Goal: Navigation & Orientation: Find specific page/section

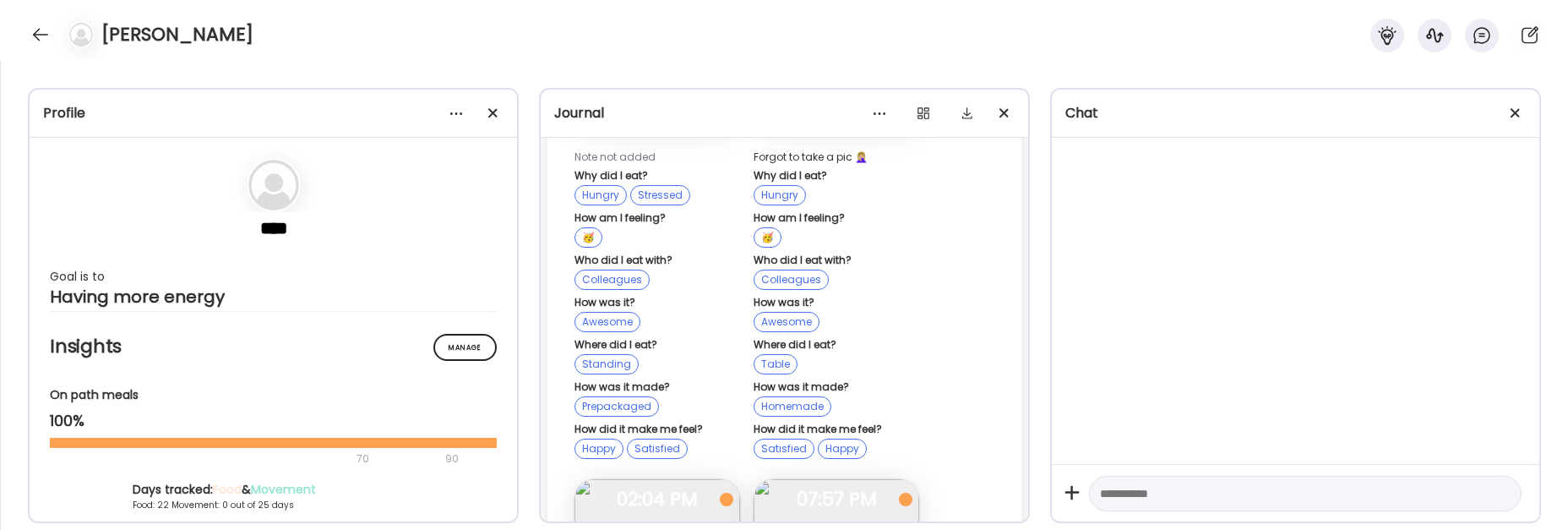
scroll to position [15462, 0]
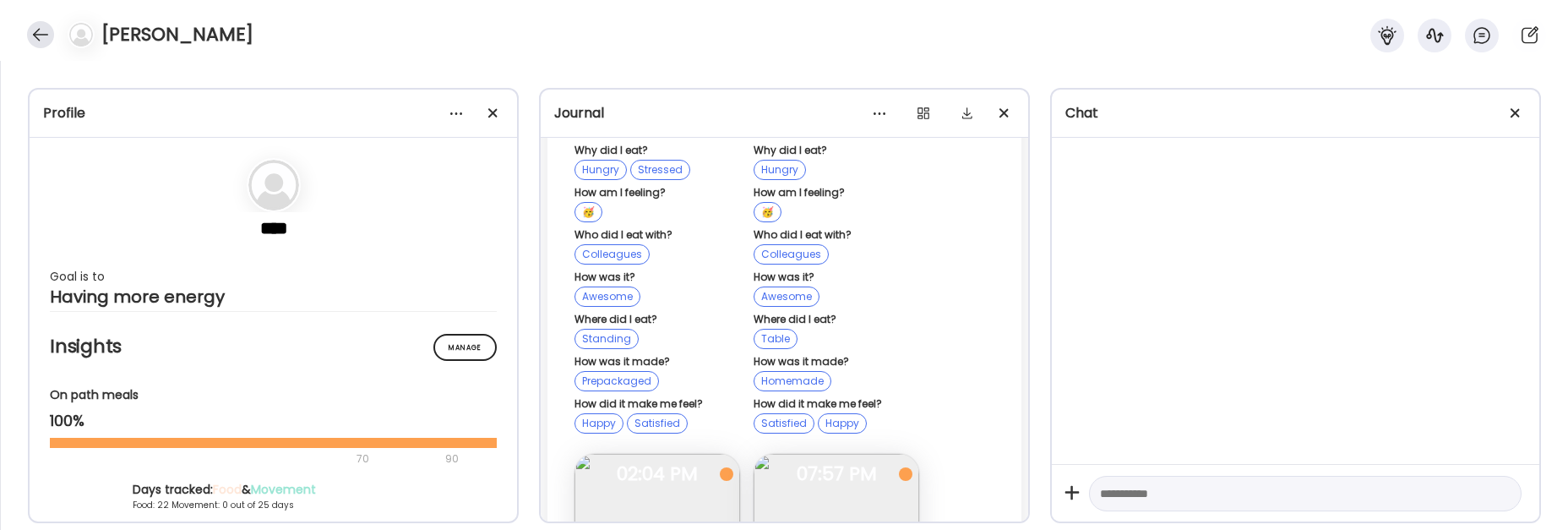
click at [37, 36] on div at bounding box center [40, 35] width 27 height 27
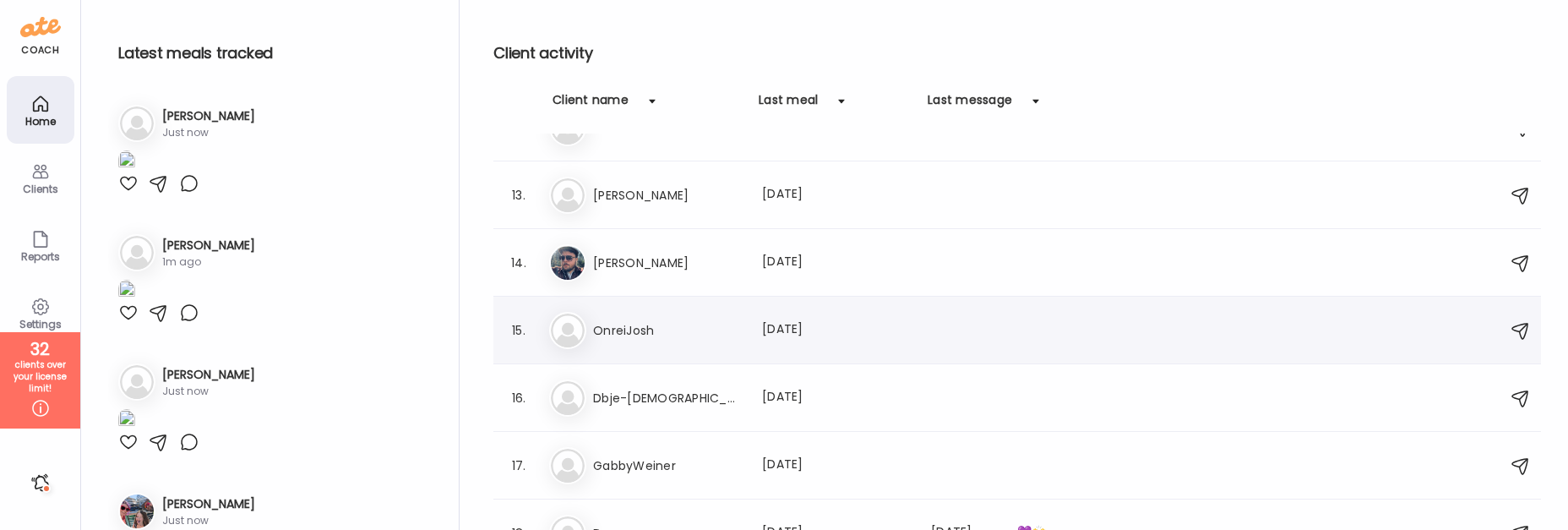
scroll to position [786, 0]
click at [676, 410] on div "Db Dbje-[DEMOGRAPHIC_DATA] Last meal: [DATE]" at bounding box center [1020, 395] width 941 height 37
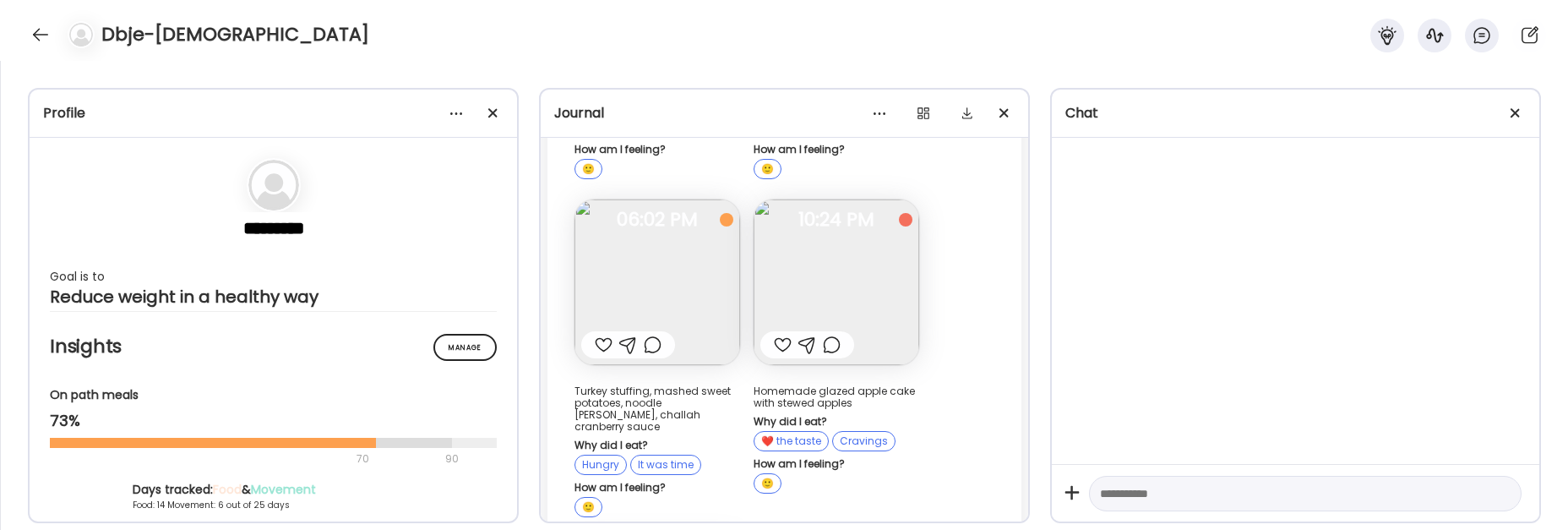
scroll to position [10115, 0]
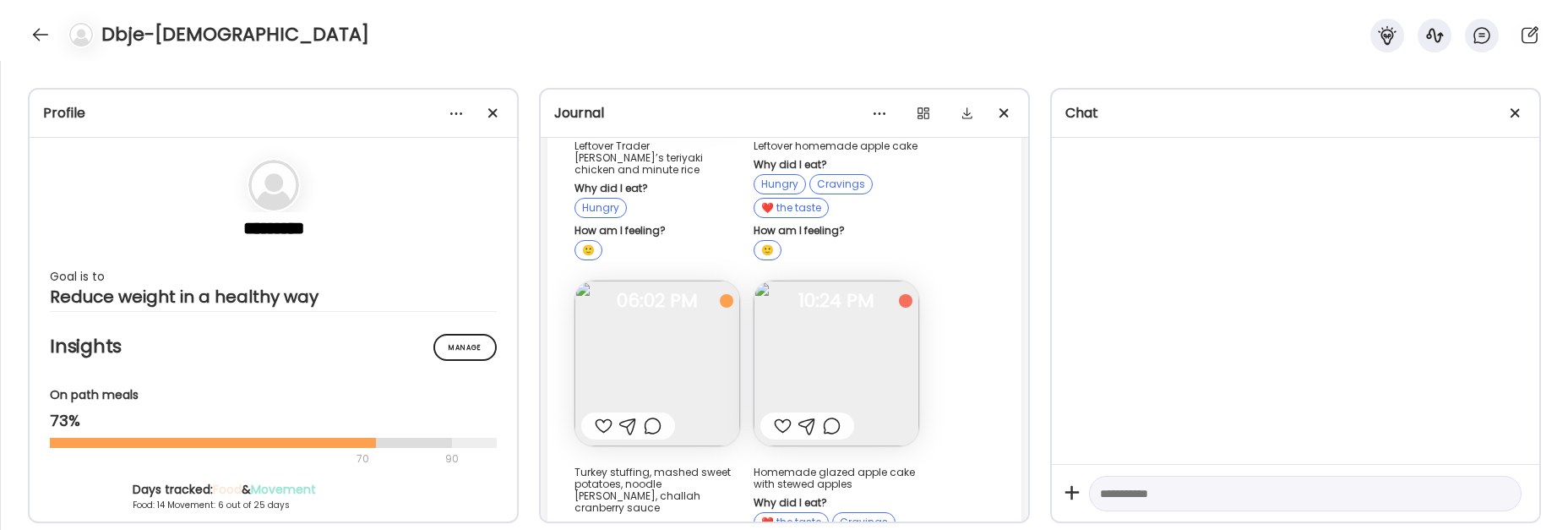
click at [882, 325] on img at bounding box center [836, 363] width 165 height 165
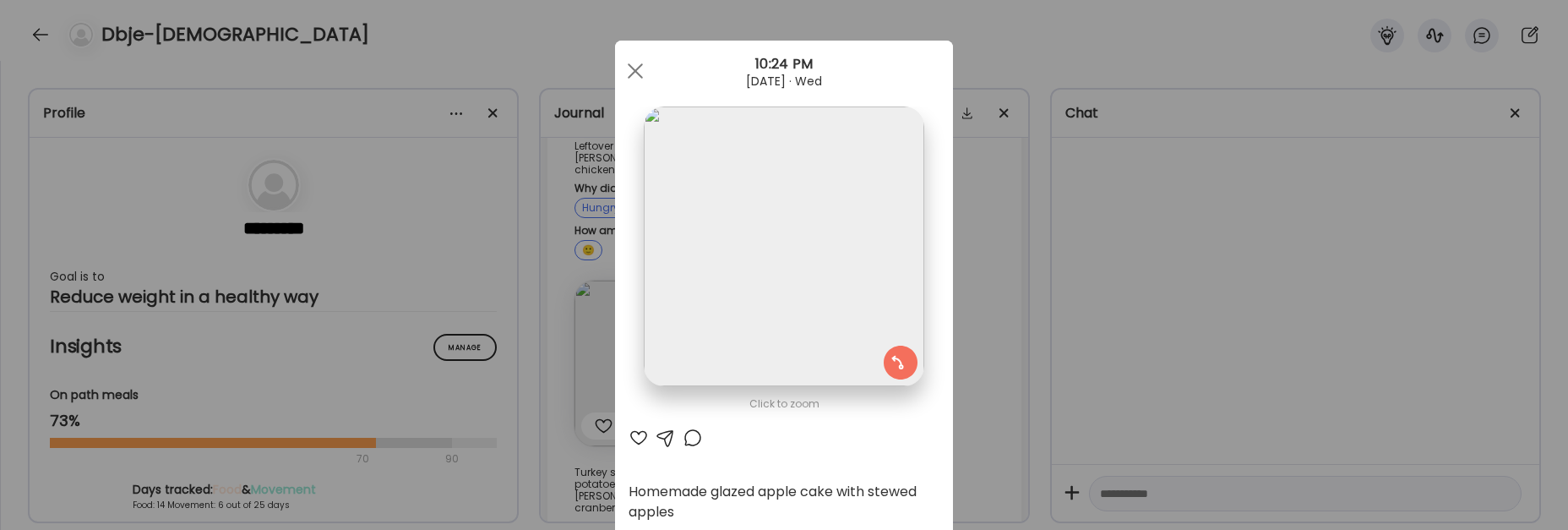
click at [972, 342] on div "Ate Coach Dashboard Wahoo! It’s official Take a moment to set up your Coach Pro…" at bounding box center [784, 265] width 1568 height 530
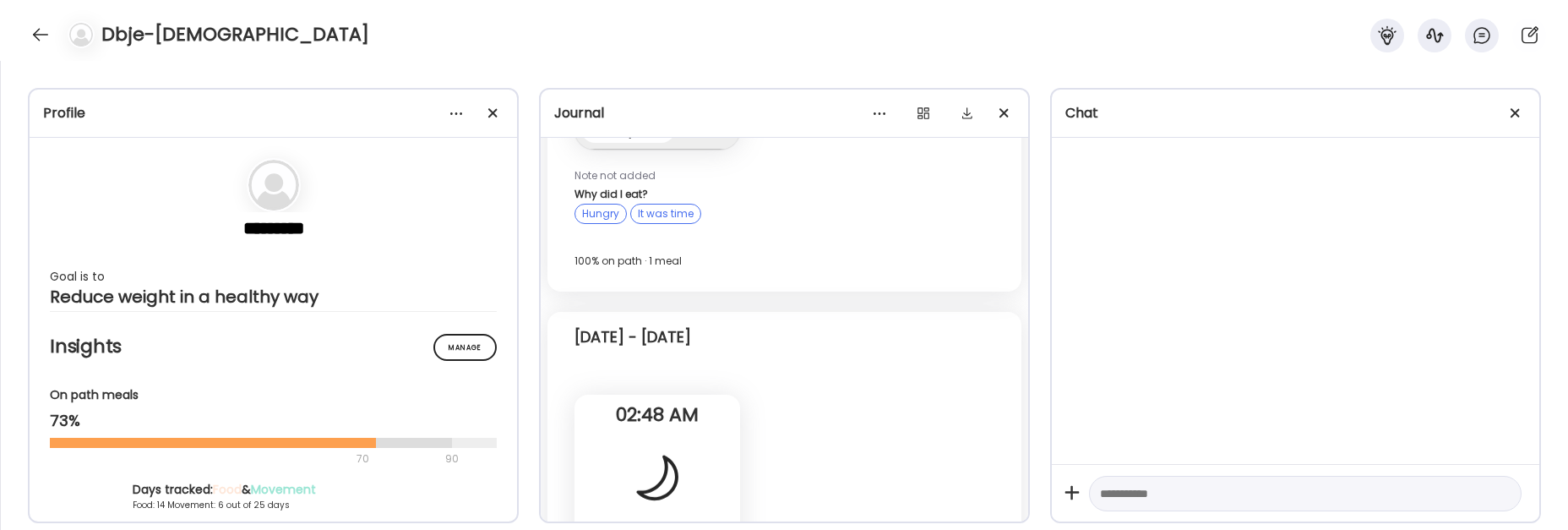
scroll to position [5861, 0]
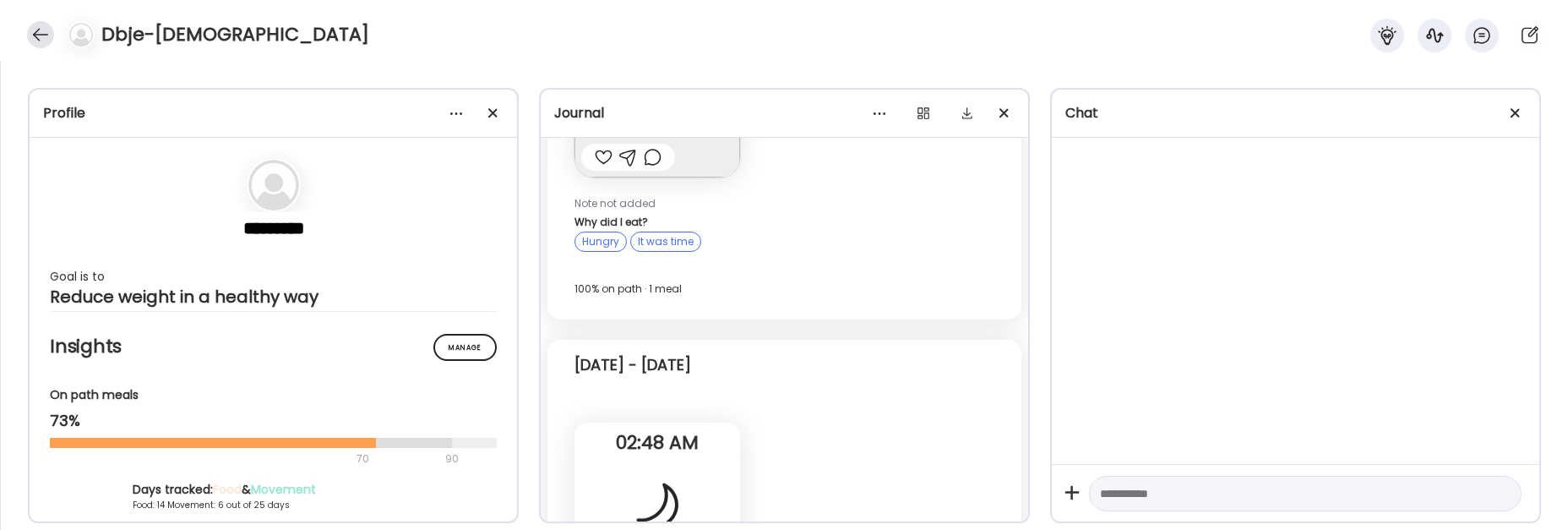
click at [30, 40] on div at bounding box center [40, 35] width 27 height 27
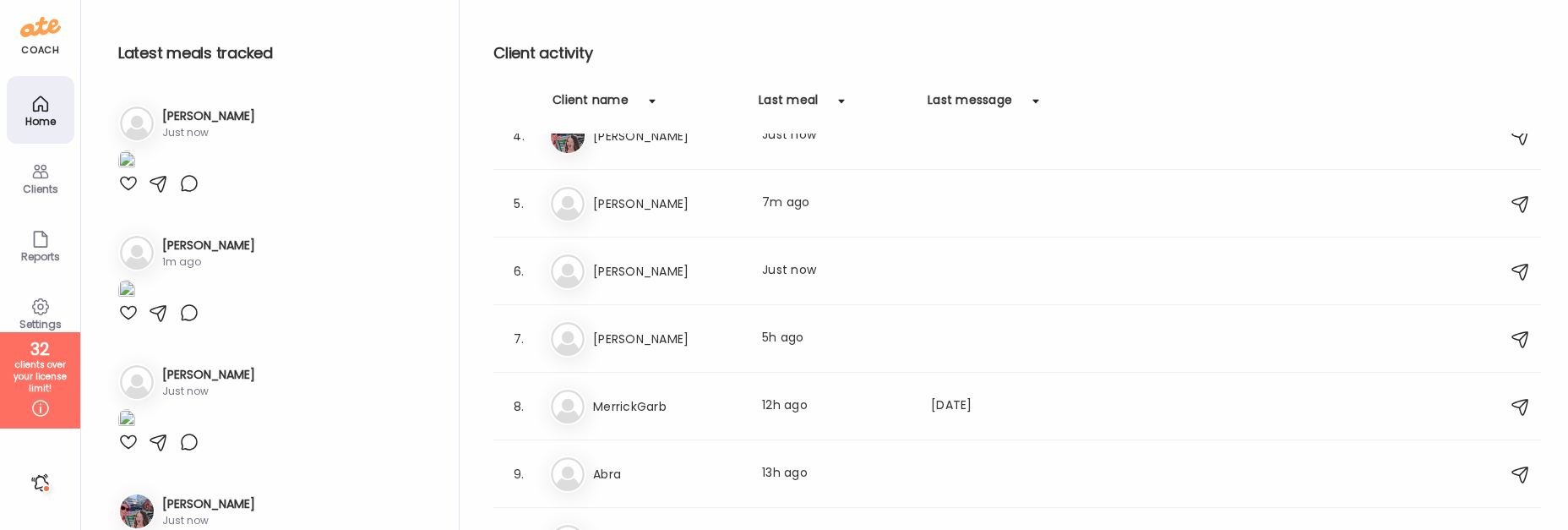
scroll to position [0, 0]
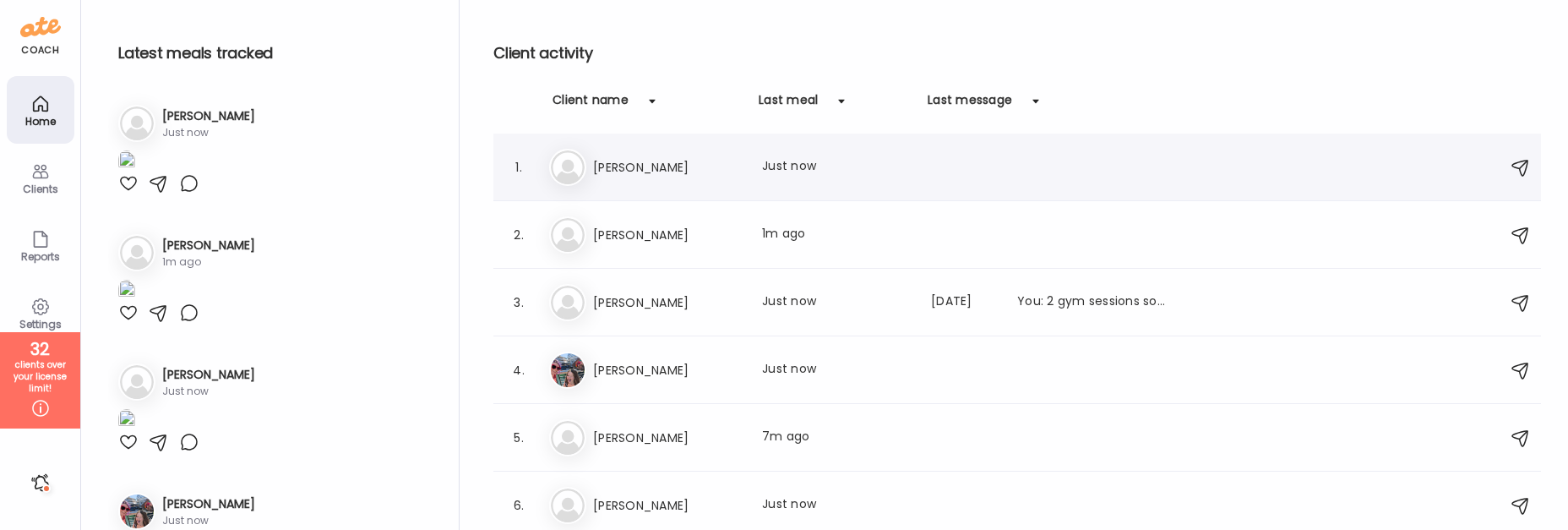
click at [652, 174] on h3 "[PERSON_NAME]" at bounding box center [667, 167] width 148 height 21
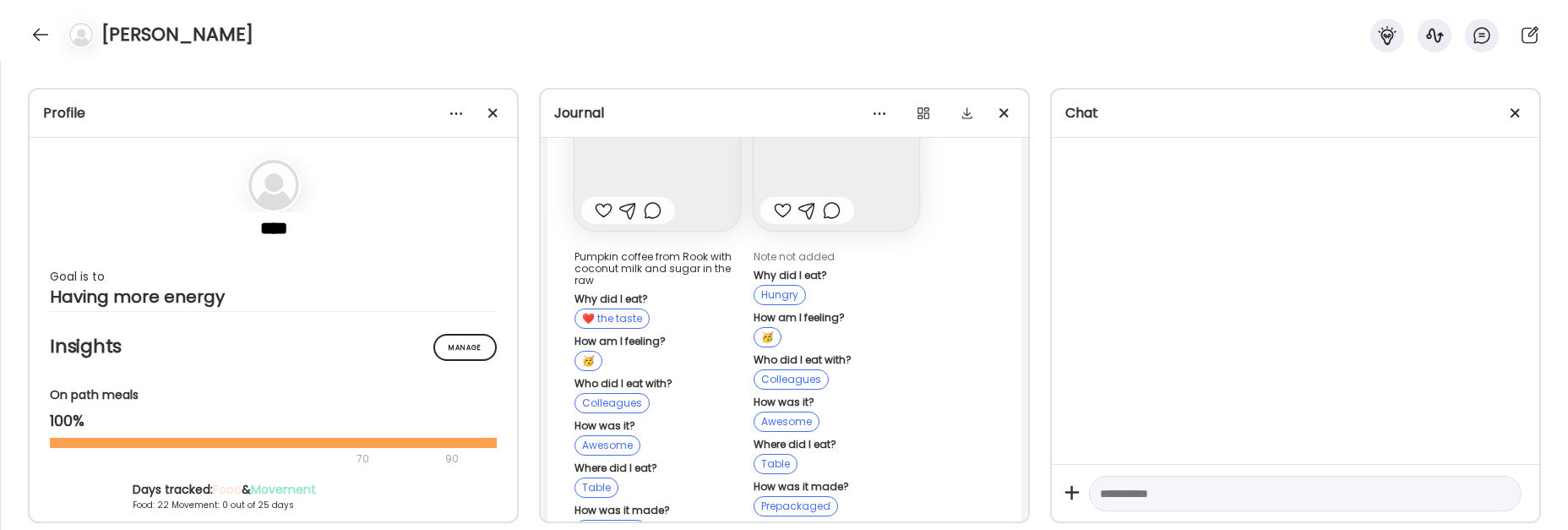
scroll to position [53540, 0]
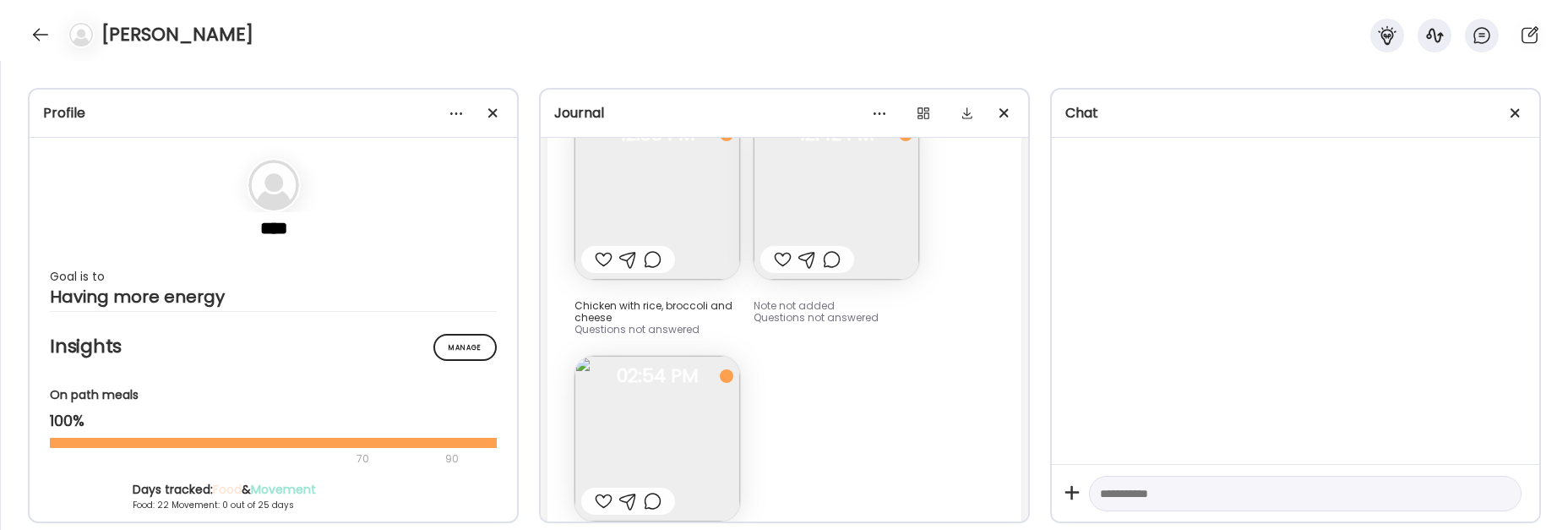
click at [707, 356] on img at bounding box center [657, 438] width 165 height 165
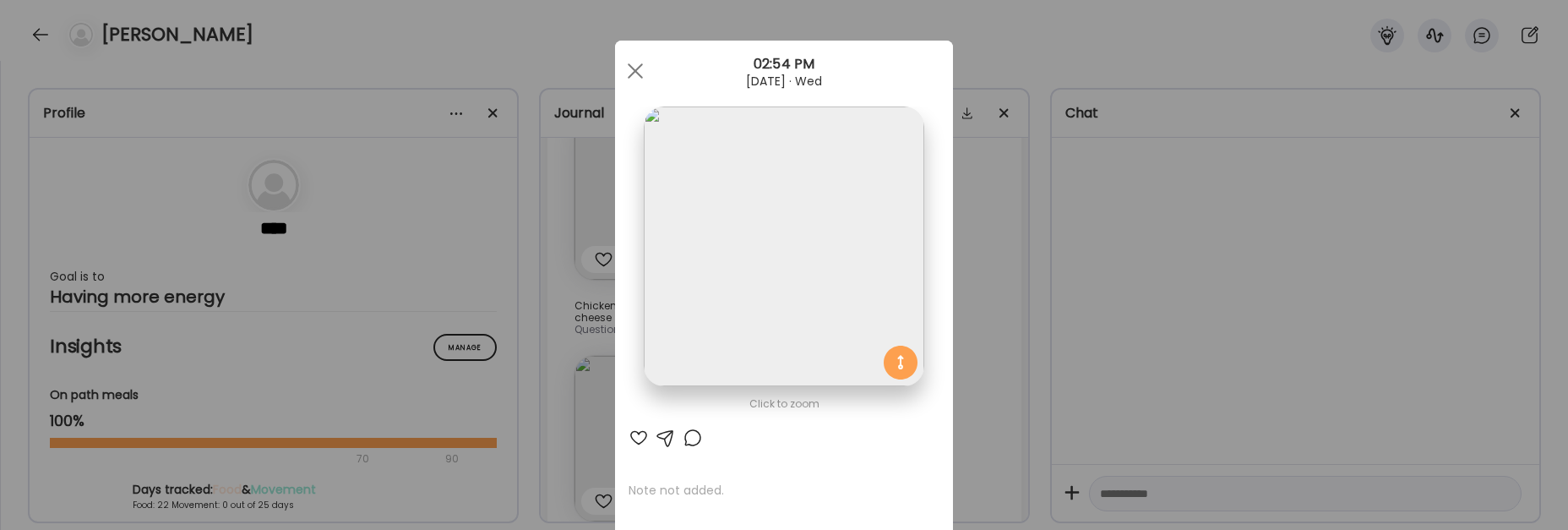
click at [1054, 335] on div "Ate Coach Dashboard Wahoo! It’s official Take a moment to set up your Coach Pro…" at bounding box center [784, 265] width 1568 height 530
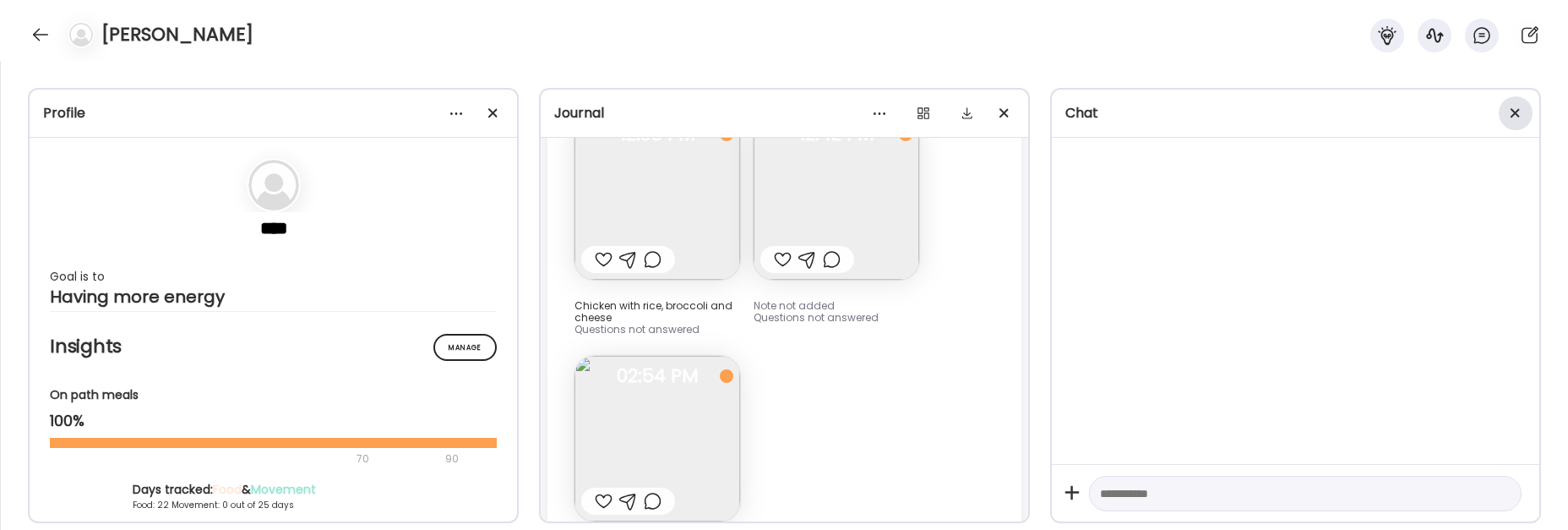
click at [1526, 116] on div at bounding box center [1516, 113] width 34 height 34
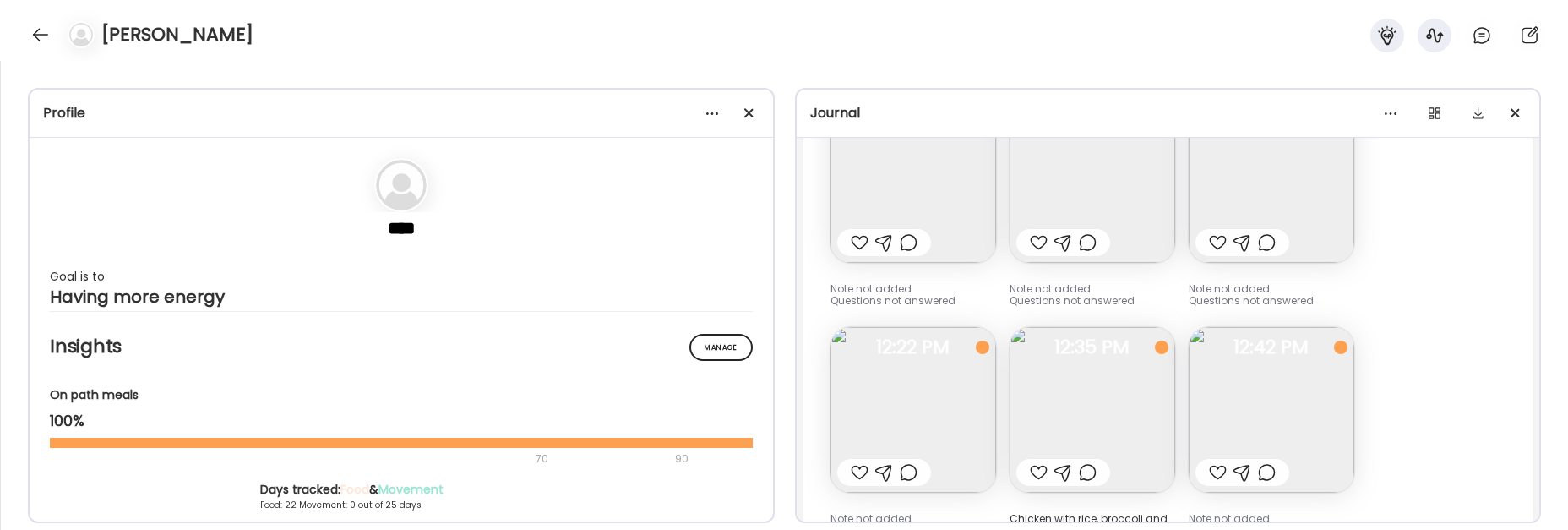
scroll to position [40660, 0]
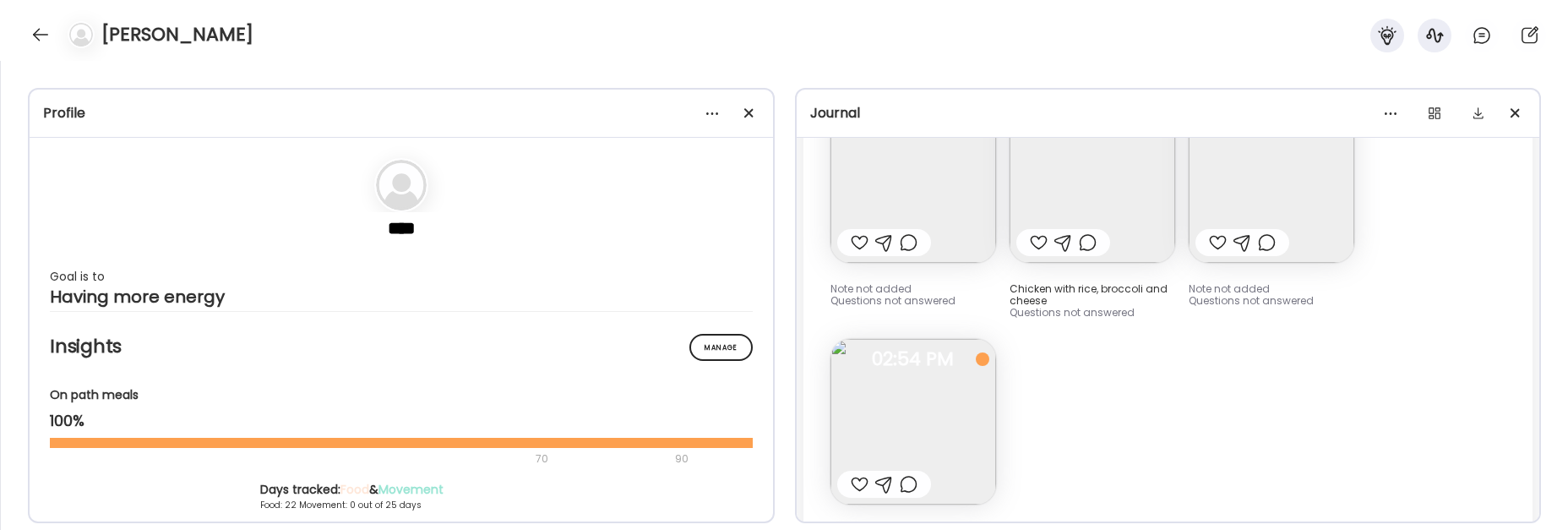
click at [895, 339] on img at bounding box center [912, 422] width 165 height 165
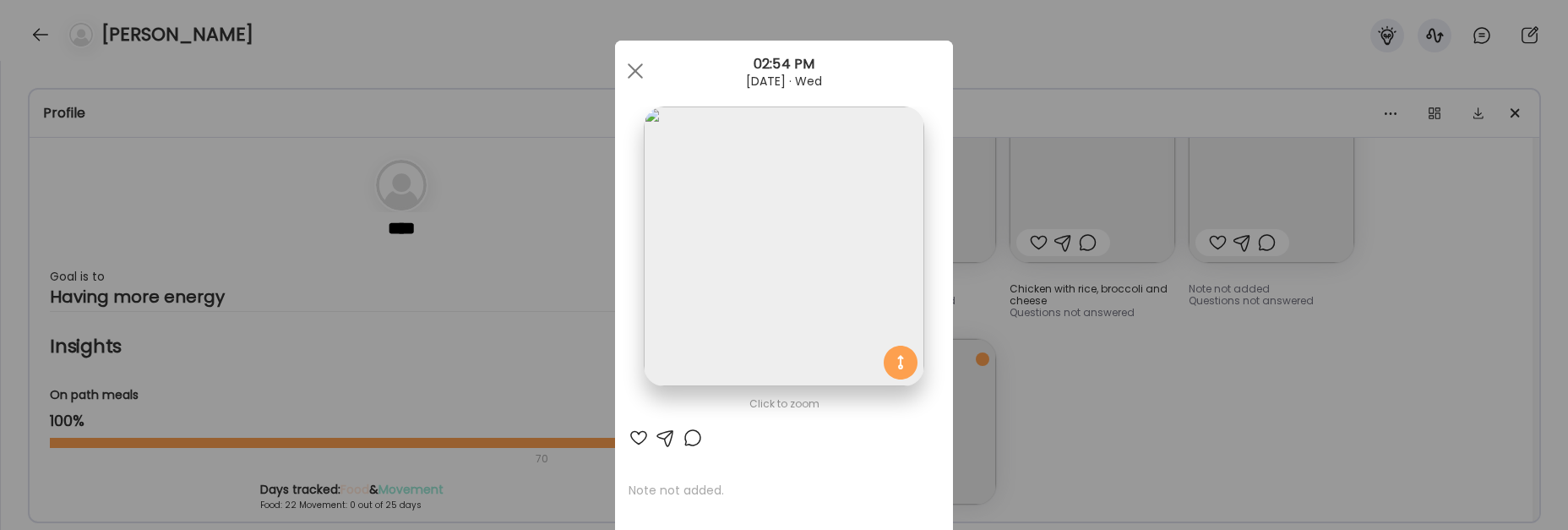
click at [1347, 259] on div "Ate Coach Dashboard Wahoo! It’s official Take a moment to set up your Coach Pro…" at bounding box center [784, 265] width 1568 height 530
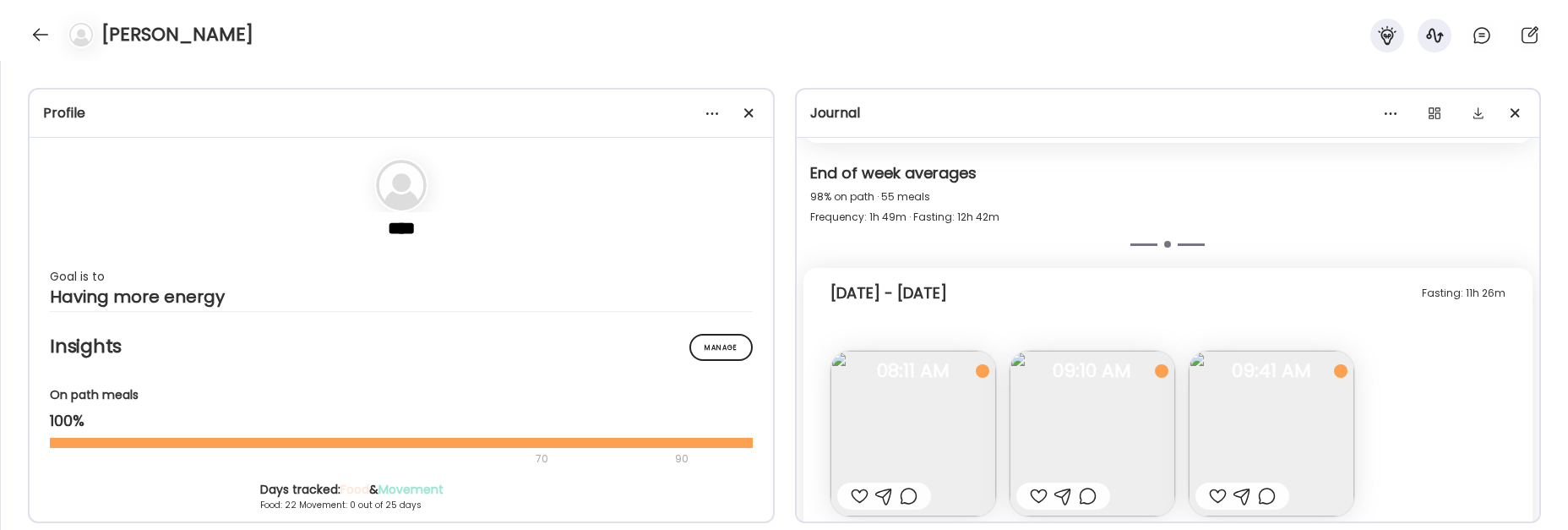
scroll to position [35717, 0]
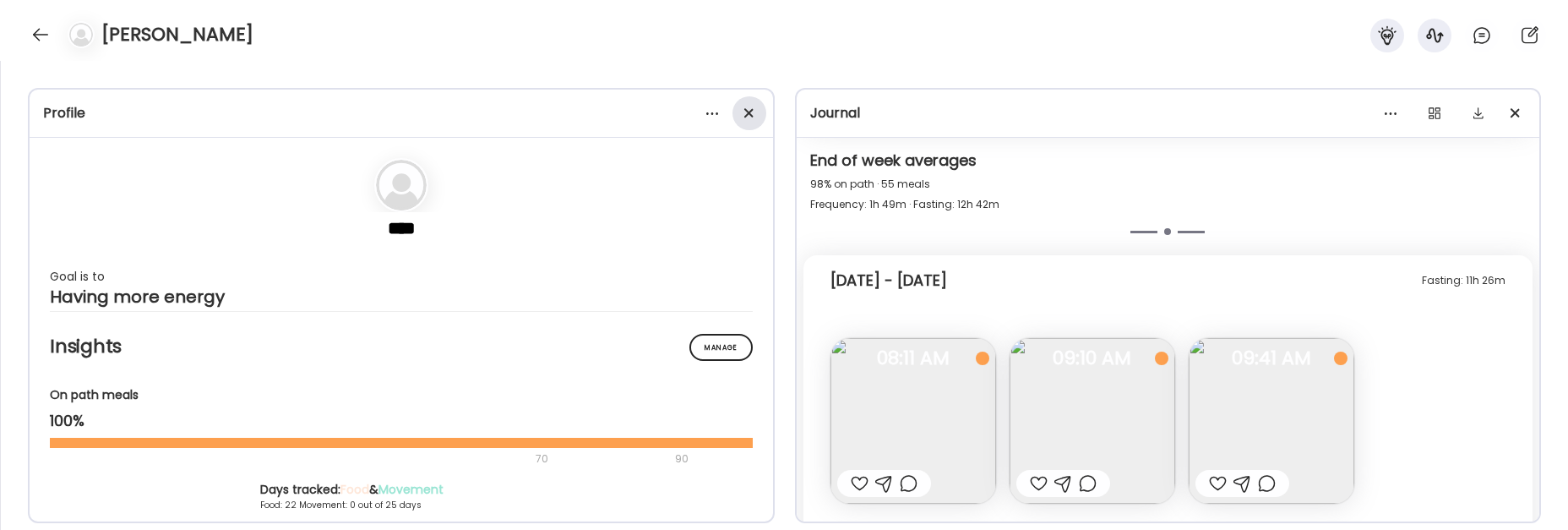
click at [749, 113] on span at bounding box center [748, 113] width 9 height 9
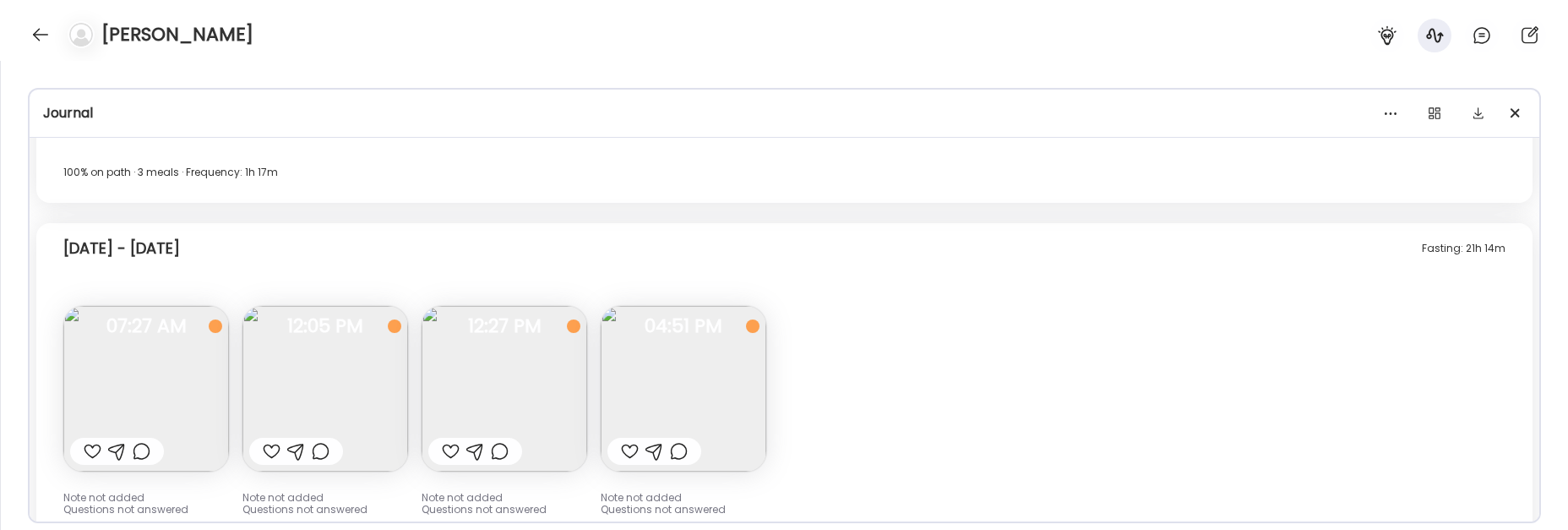
scroll to position [19283, 0]
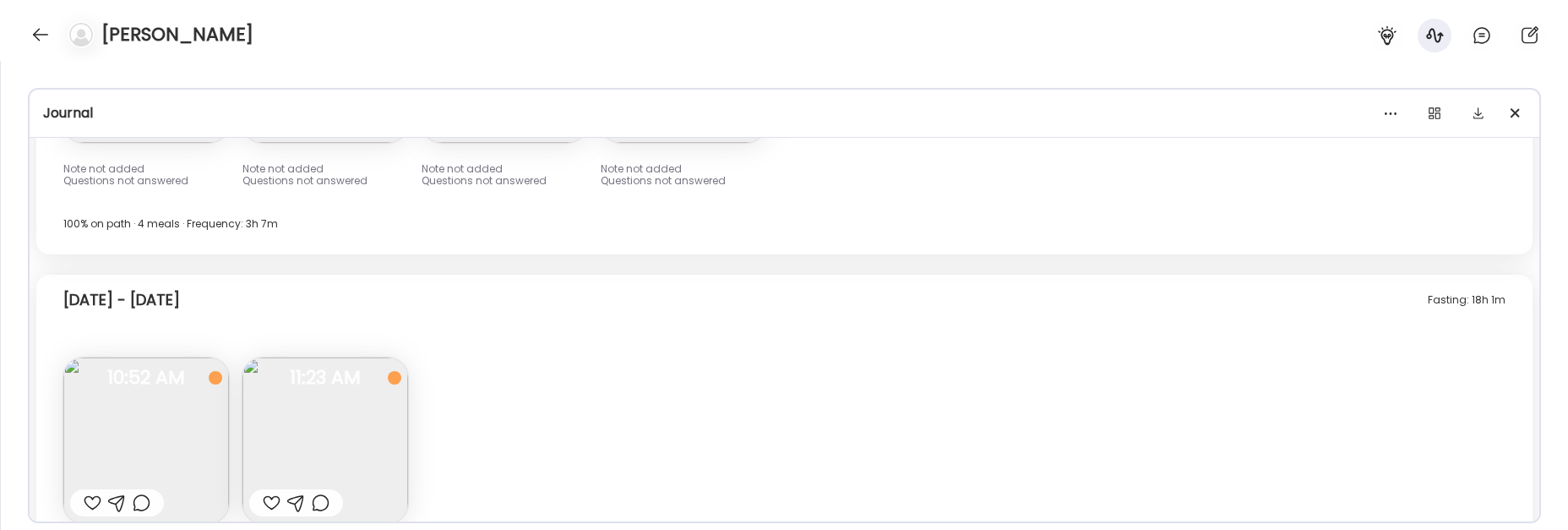
click at [900, 288] on div "Fasting: 18h 1m [DATE] - [DATE] Note not added Questions not answered 10:52 AM …" at bounding box center [784, 454] width 1496 height 360
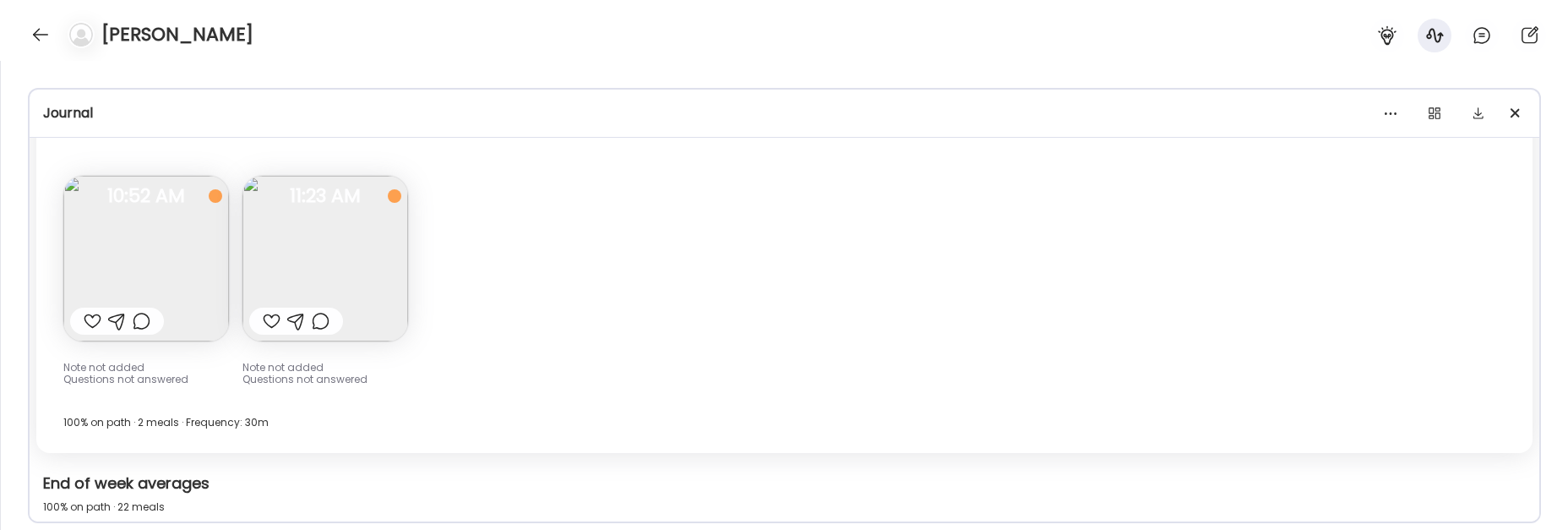
scroll to position [19794, 0]
click at [69, 189] on img at bounding box center [146, 262] width 165 height 165
click at [95, 189] on div "Ate Coach Dashboard Wahoo! It’s official Take a moment to set up your Coach Pro…" at bounding box center [784, 265] width 1568 height 530
click at [95, 189] on img at bounding box center [146, 262] width 165 height 165
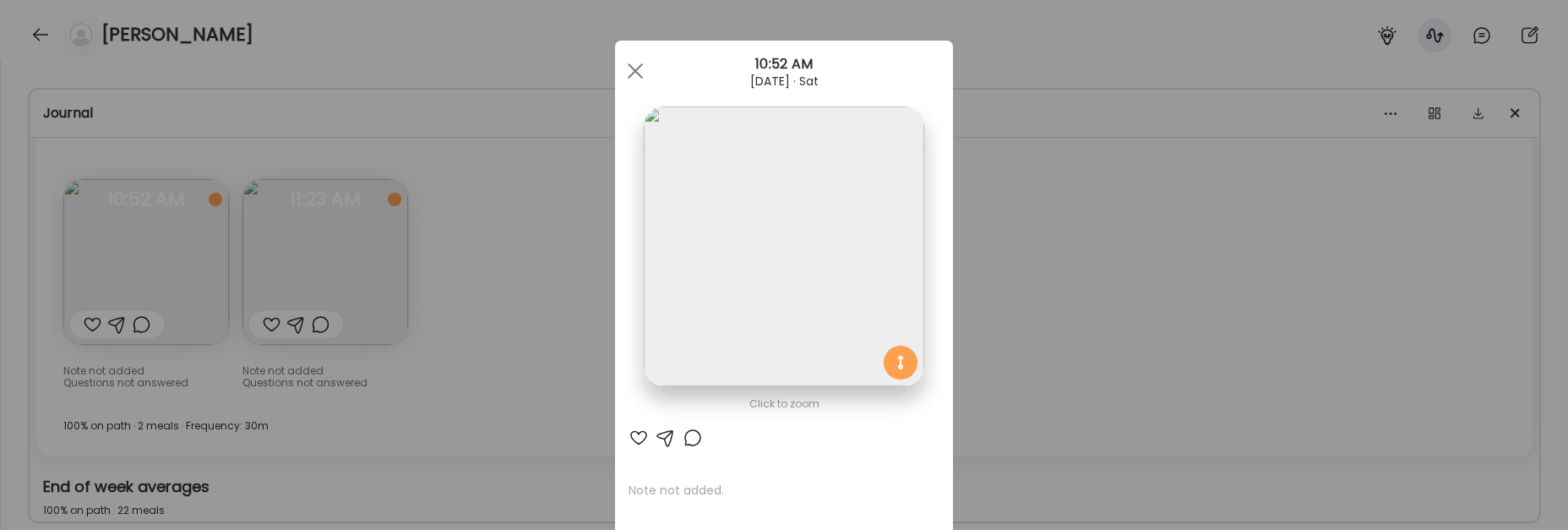
click at [571, 236] on div "Ate Coach Dashboard Wahoo! It’s official Take a moment to set up your Coach Pro…" at bounding box center [784, 265] width 1568 height 530
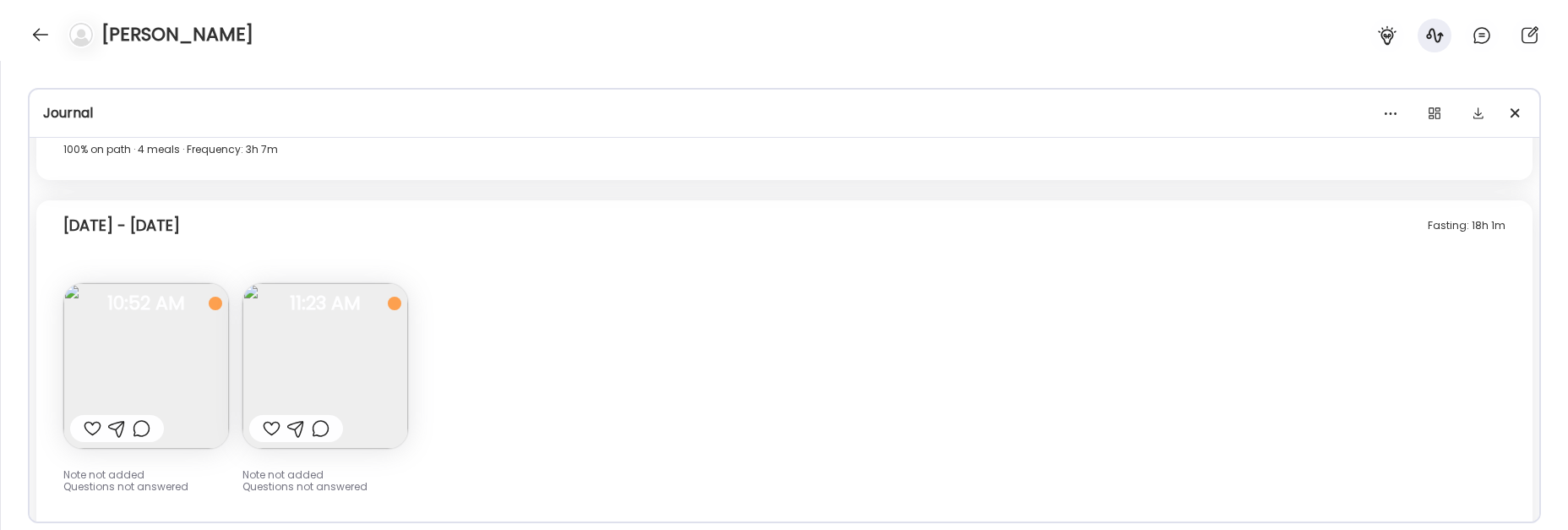
scroll to position [19691, 0]
click at [129, 295] on span "10:52 AM" at bounding box center [146, 303] width 165 height 15
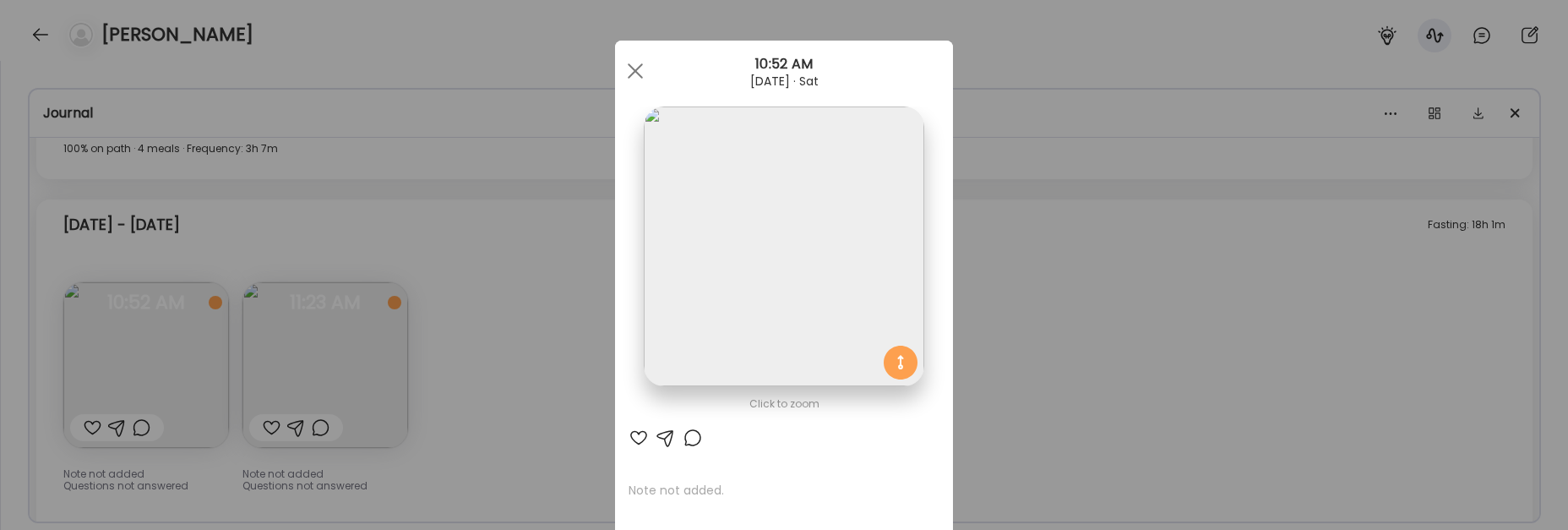
click at [1109, 330] on div "Ate Coach Dashboard Wahoo! It’s official Take a moment to set up your Coach Pro…" at bounding box center [784, 265] width 1568 height 530
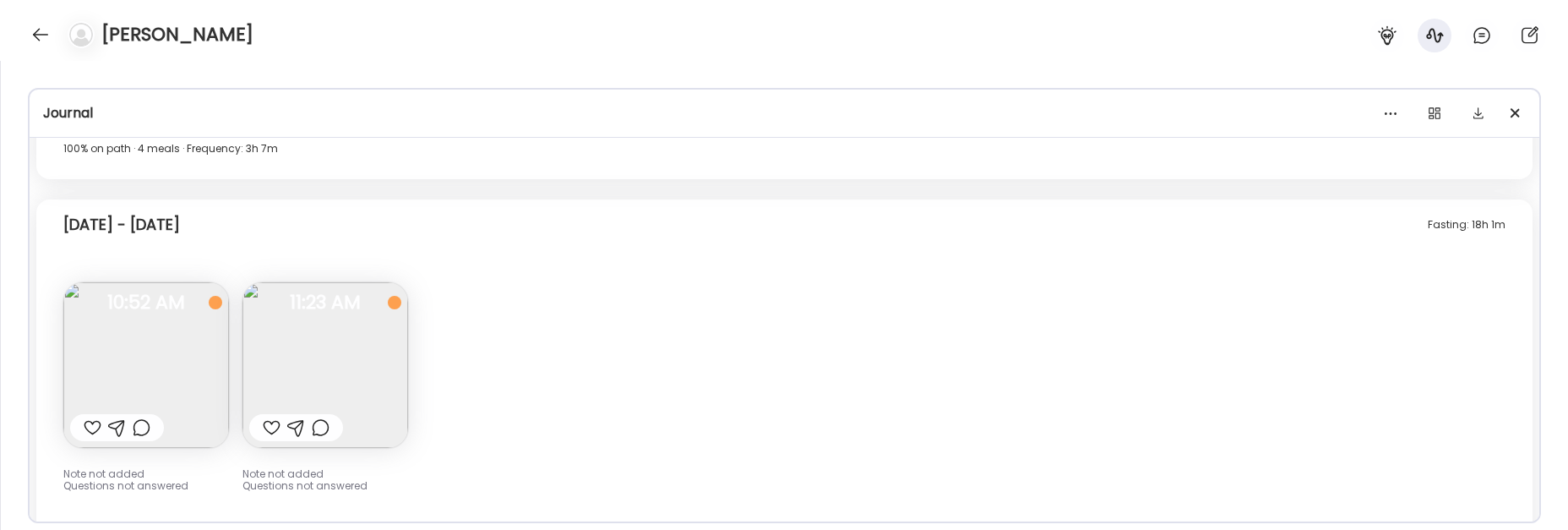
click at [365, 351] on img at bounding box center [325, 365] width 165 height 165
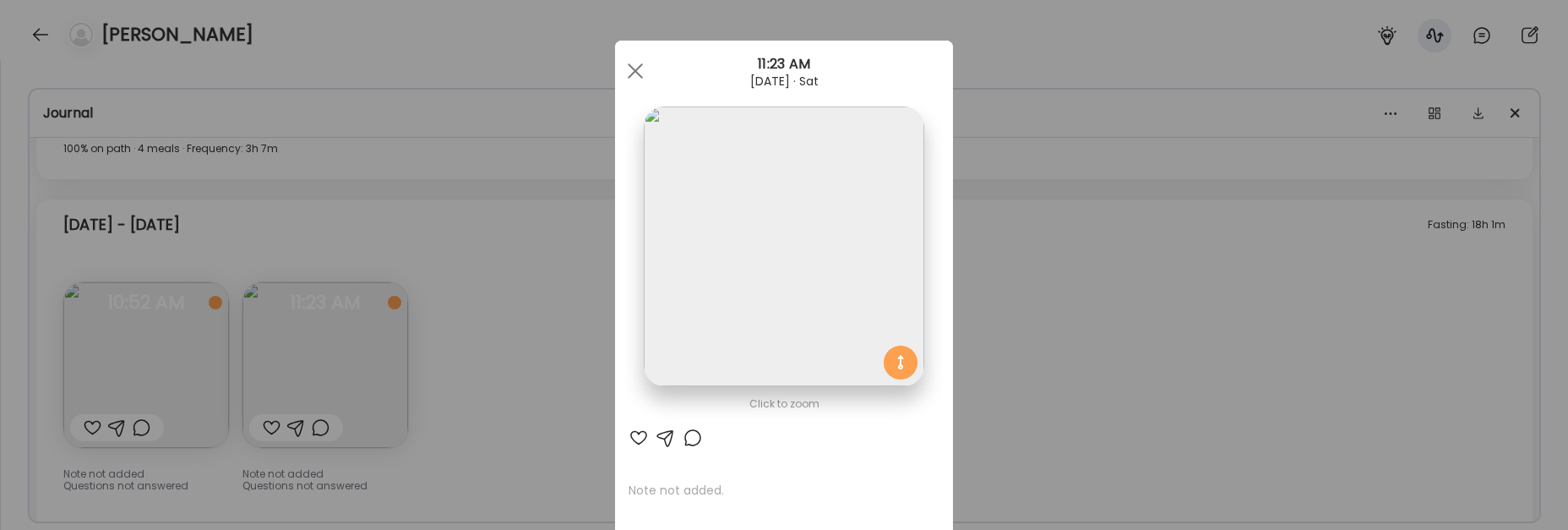
click at [953, 268] on div "Ate Coach Dashboard Wahoo! It’s official Take a moment to set up your Coach Pro…" at bounding box center [784, 265] width 1568 height 530
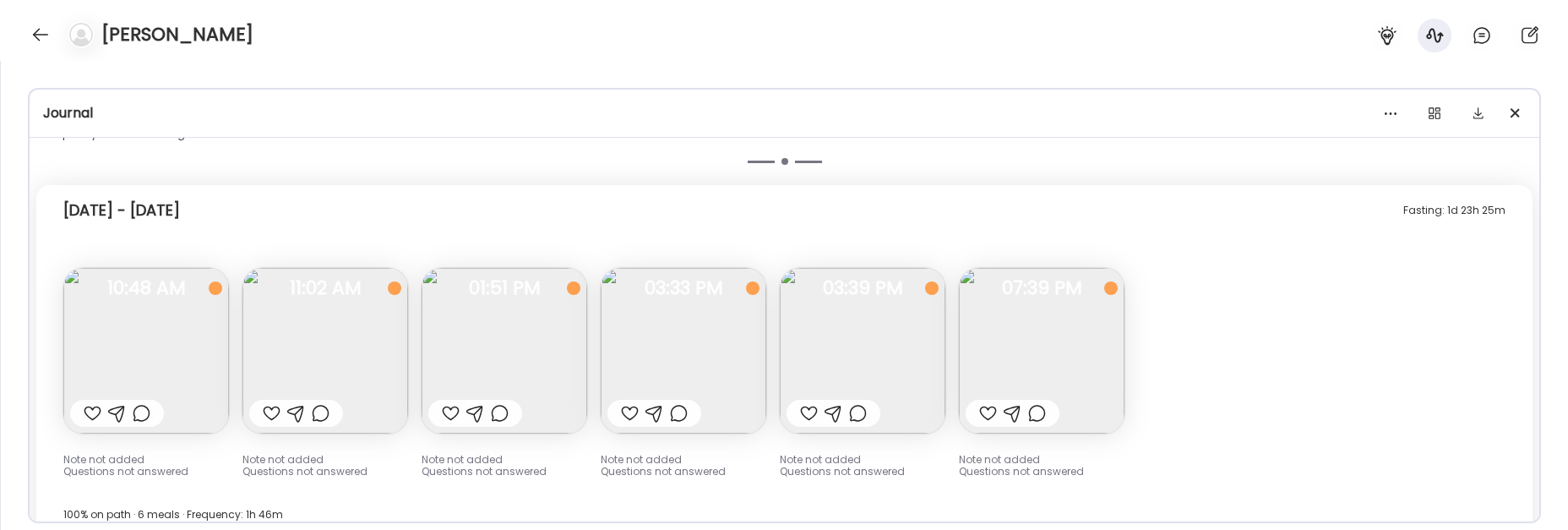
scroll to position [20191, 0]
click at [148, 297] on img at bounding box center [146, 350] width 165 height 165
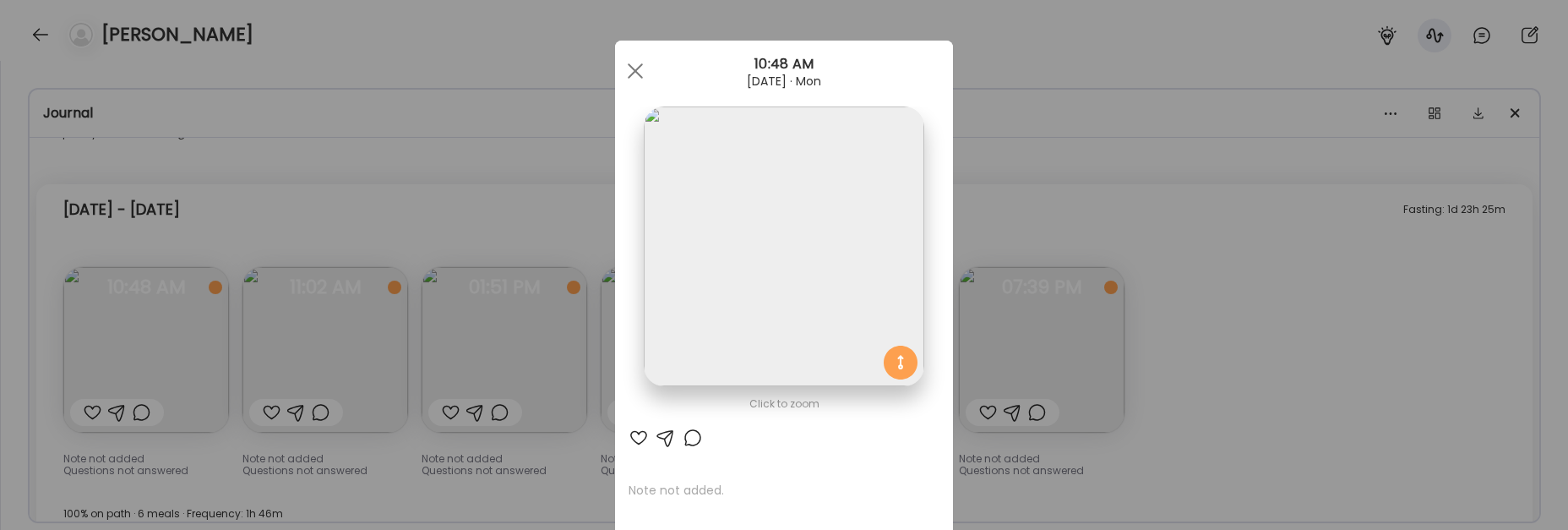
click at [1293, 275] on div "Ate Coach Dashboard Wahoo! It’s official Take a moment to set up your Coach Pro…" at bounding box center [784, 265] width 1568 height 530
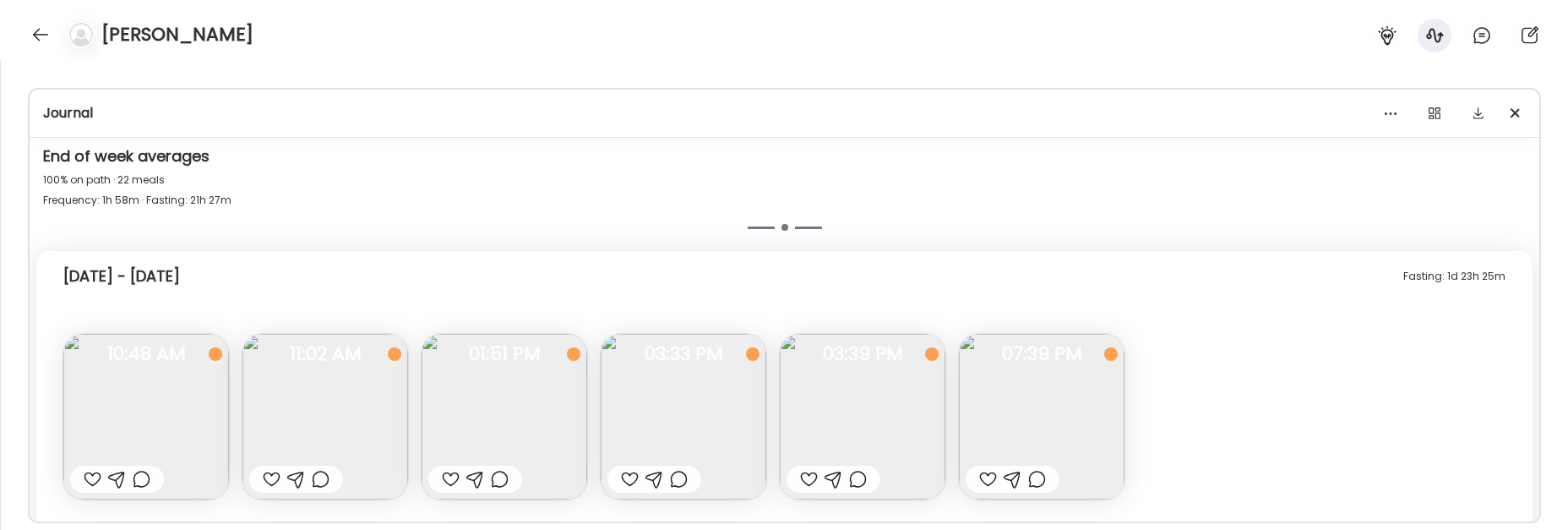
scroll to position [20128, 0]
click at [1083, 333] on img at bounding box center [1041, 413] width 165 height 165
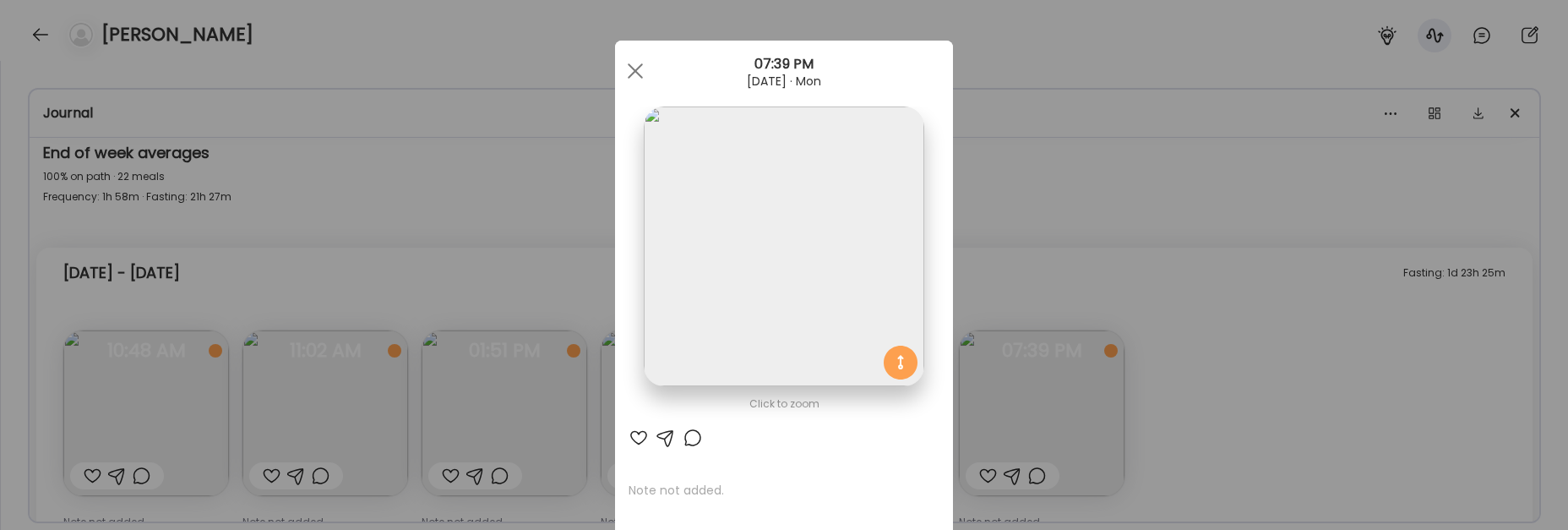
click at [1202, 362] on div "Ate Coach Dashboard Wahoo! It’s official Take a moment to set up your Coach Pro…" at bounding box center [784, 265] width 1568 height 530
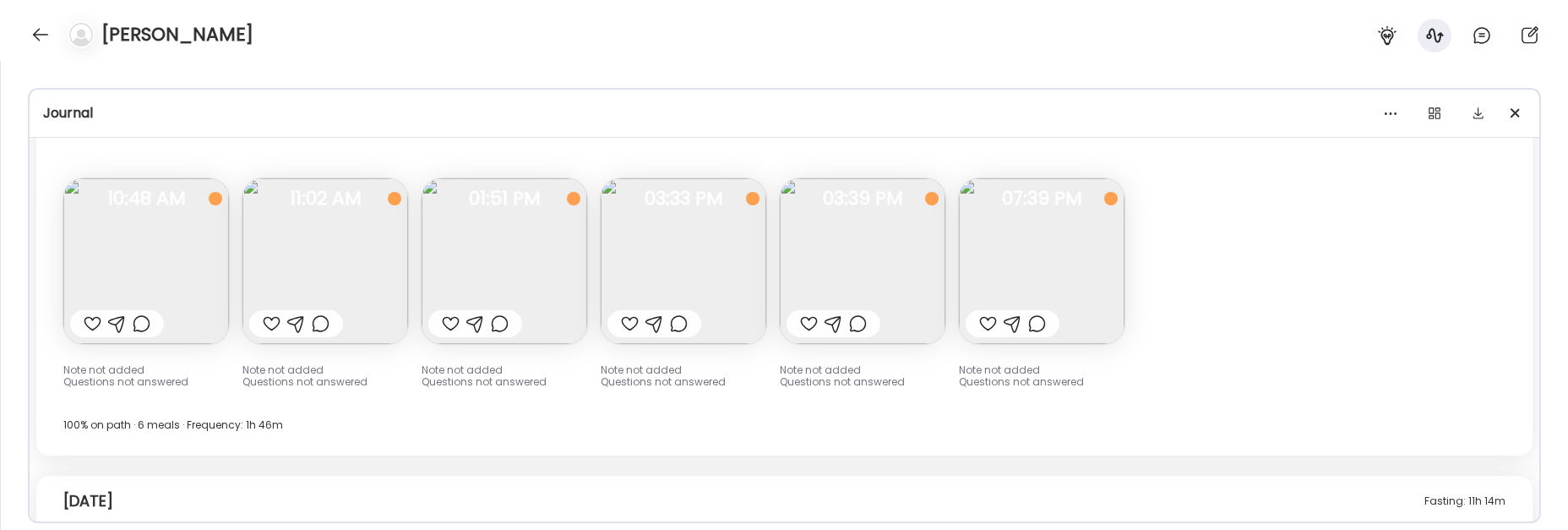
scroll to position [20129, 0]
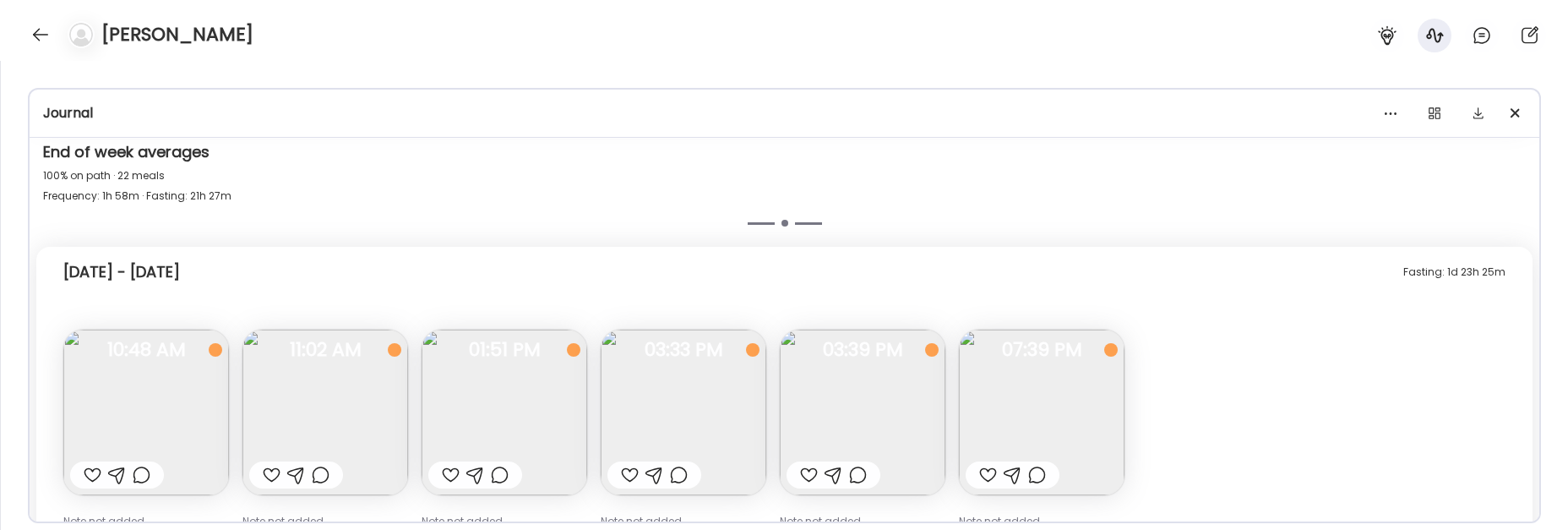
click at [1068, 375] on img at bounding box center [1041, 412] width 165 height 165
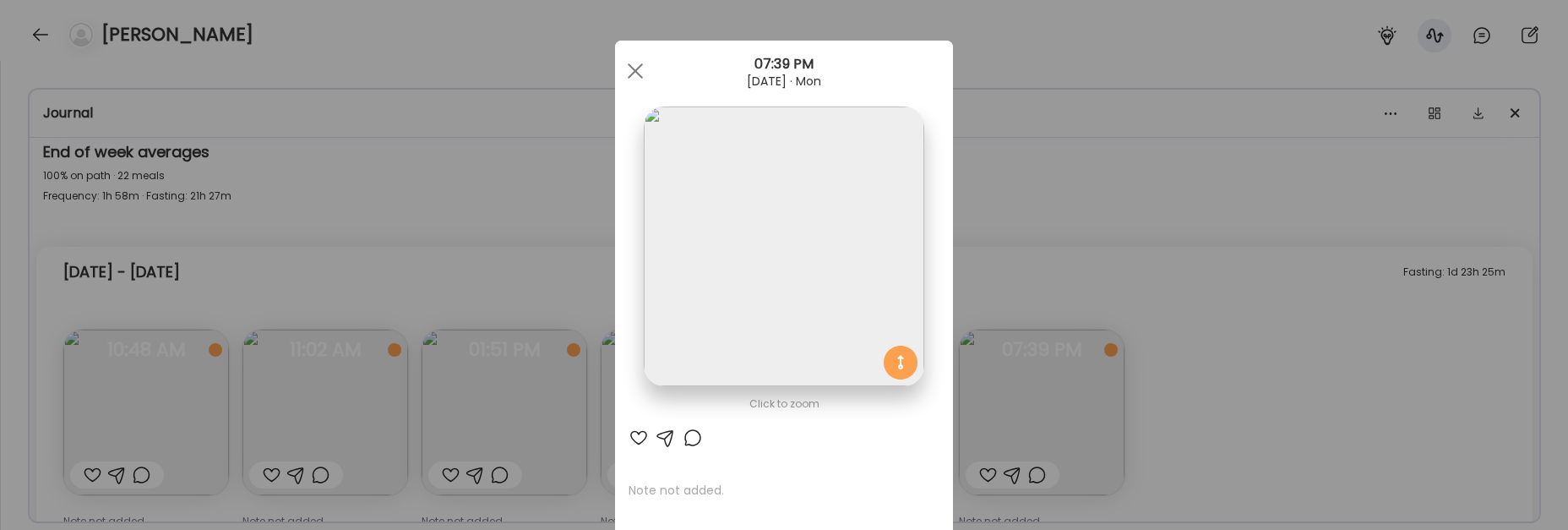
click at [1214, 382] on div "Ate Coach Dashboard Wahoo! It’s official Take a moment to set up your Coach Pro…" at bounding box center [784, 265] width 1568 height 530
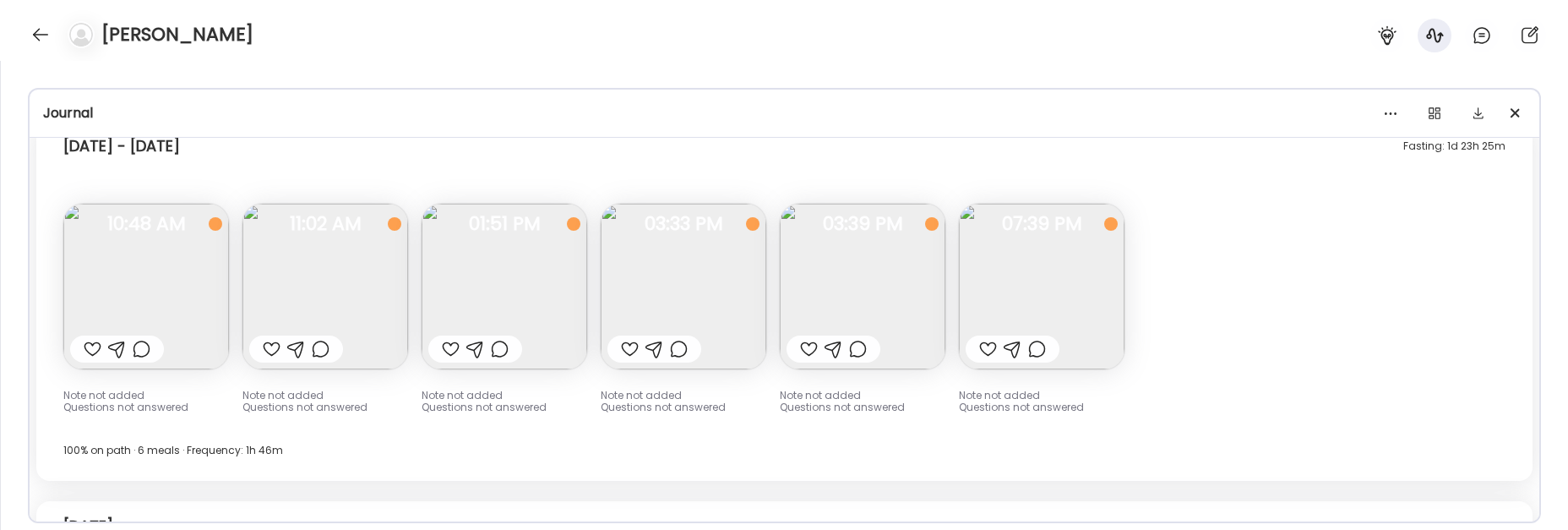
scroll to position [20272, 0]
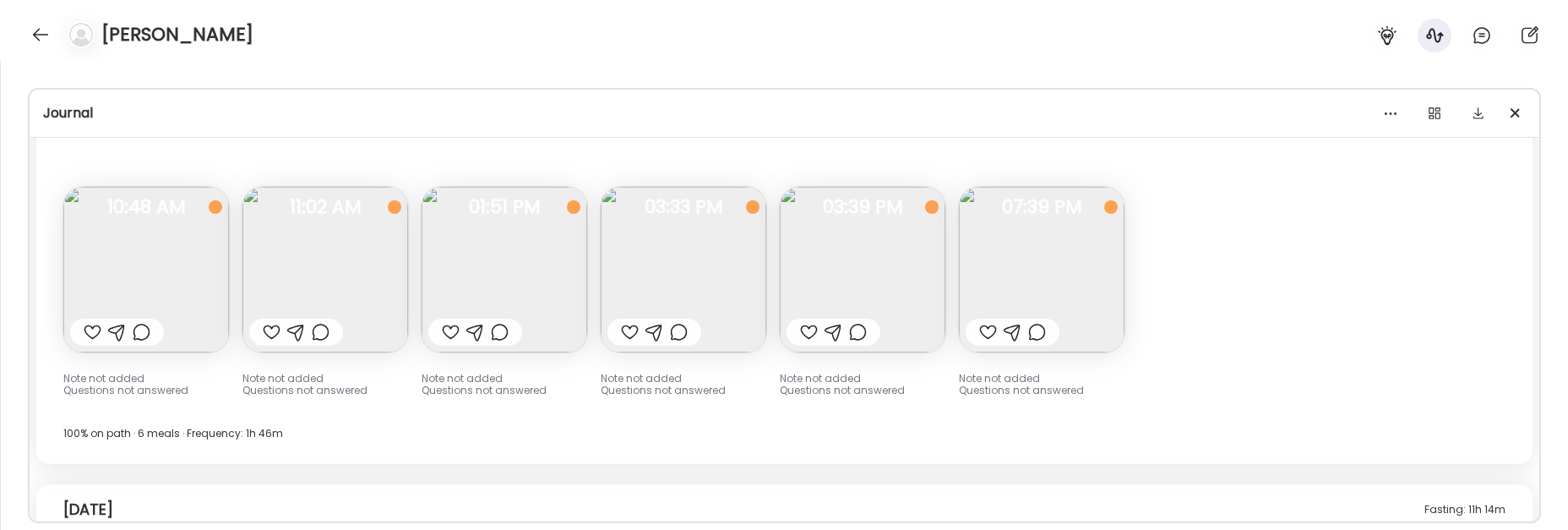
click at [880, 254] on img at bounding box center [862, 269] width 165 height 165
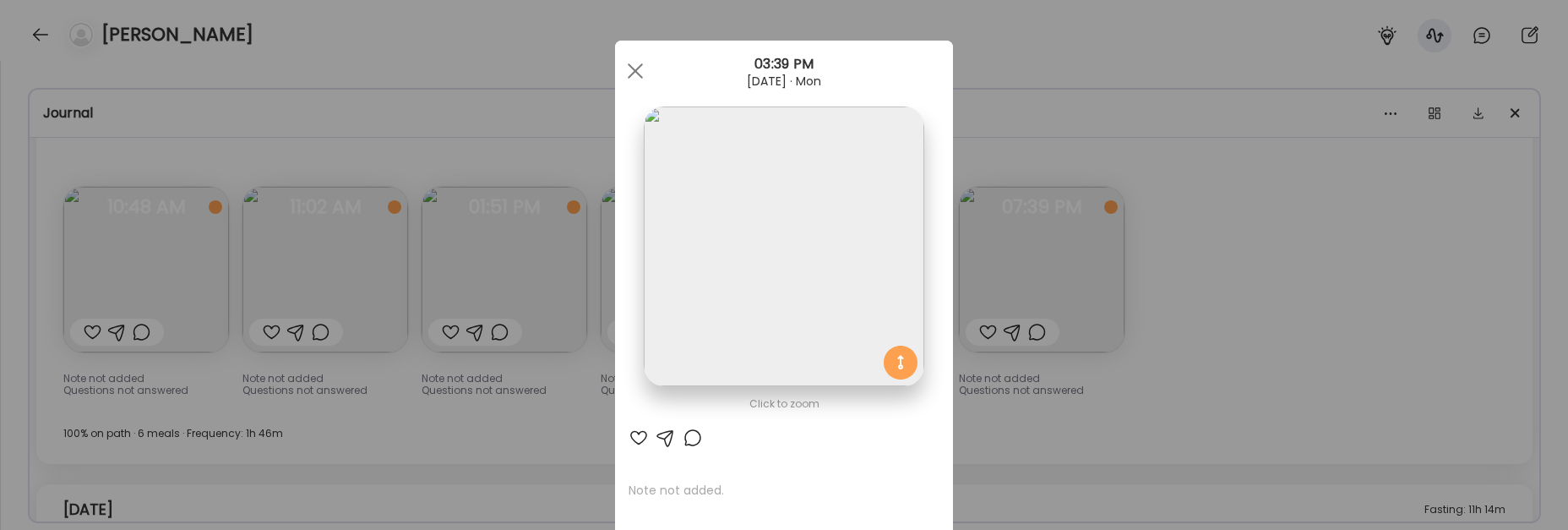
click at [1380, 265] on div "Ate Coach Dashboard Wahoo! It’s official Take a moment to set up your Coach Pro…" at bounding box center [784, 265] width 1568 height 530
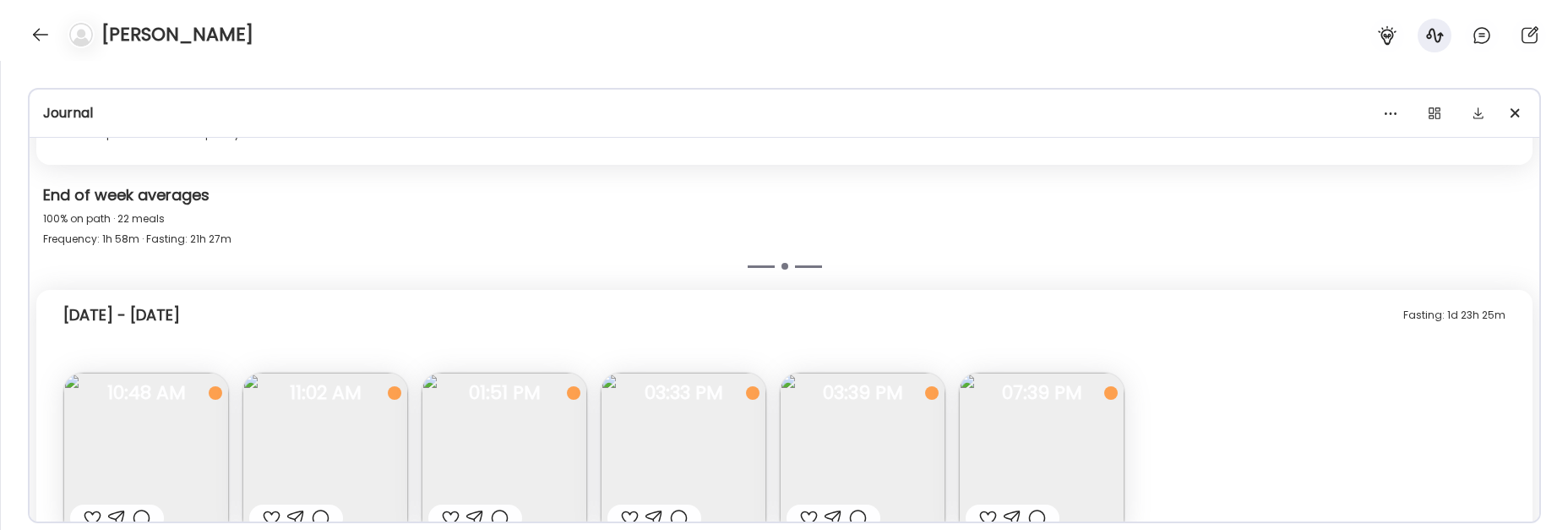
scroll to position [20085, 0]
click at [1086, 396] on img at bounding box center [1041, 456] width 165 height 165
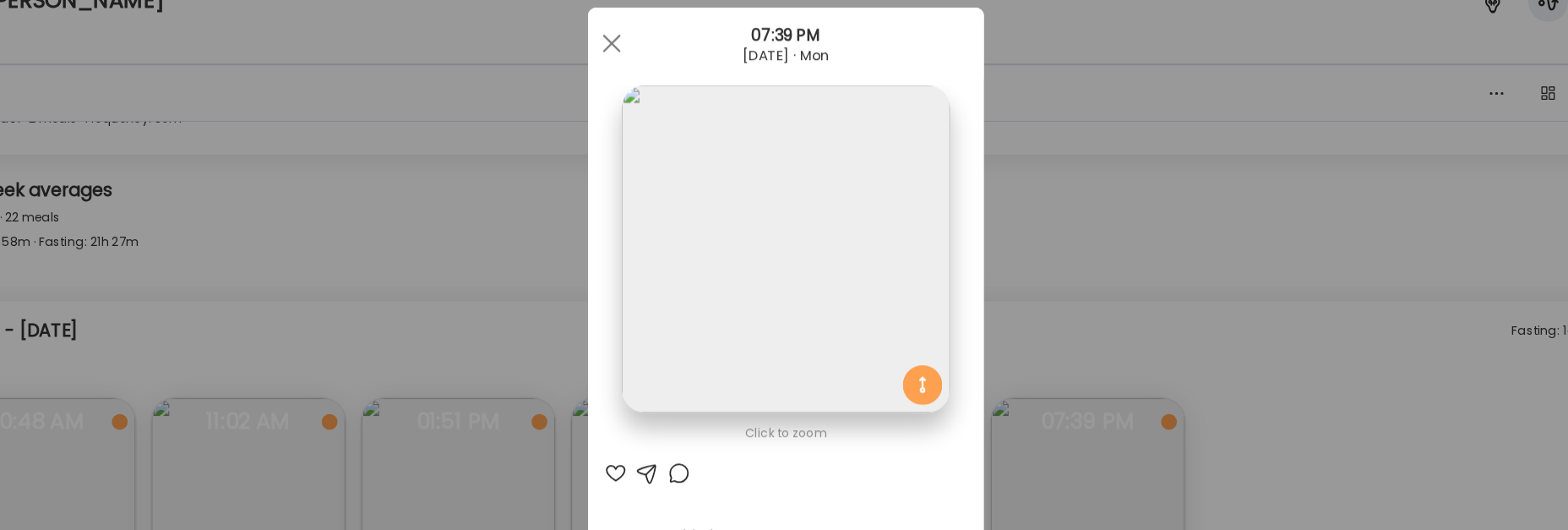
click at [1137, 272] on div "Ate Coach Dashboard Wahoo! It’s official Take a moment to set up your Coach Pro…" at bounding box center [784, 265] width 1568 height 530
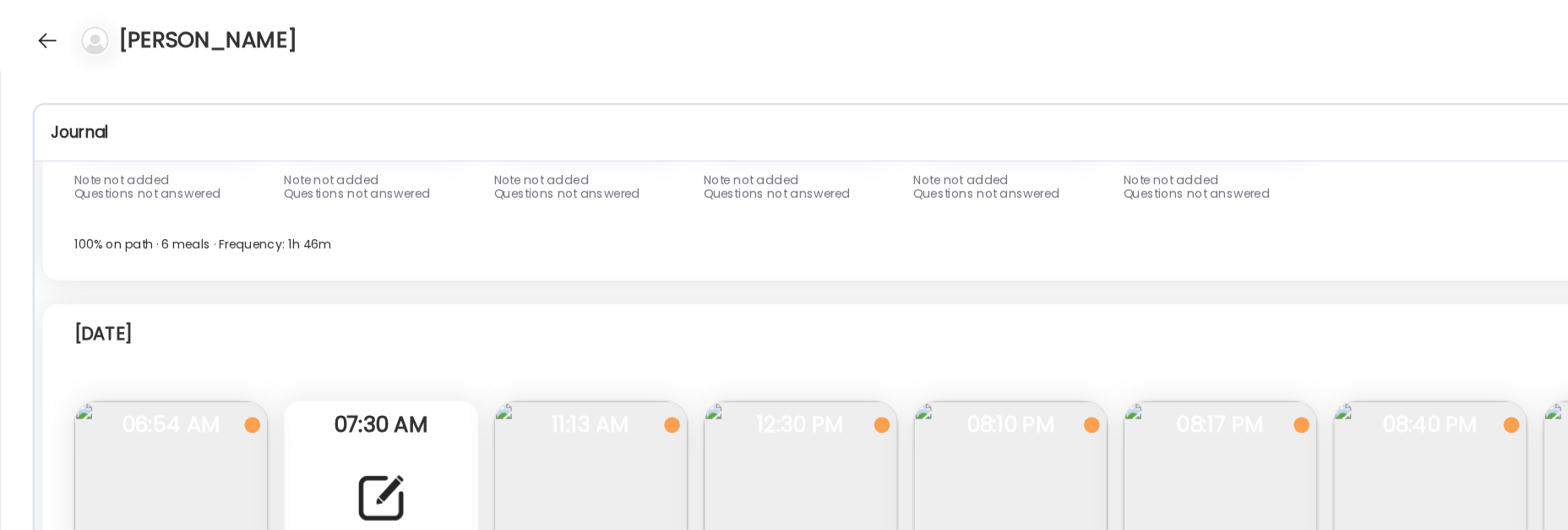
scroll to position [16824, 0]
